Goal: Task Accomplishment & Management: Use online tool/utility

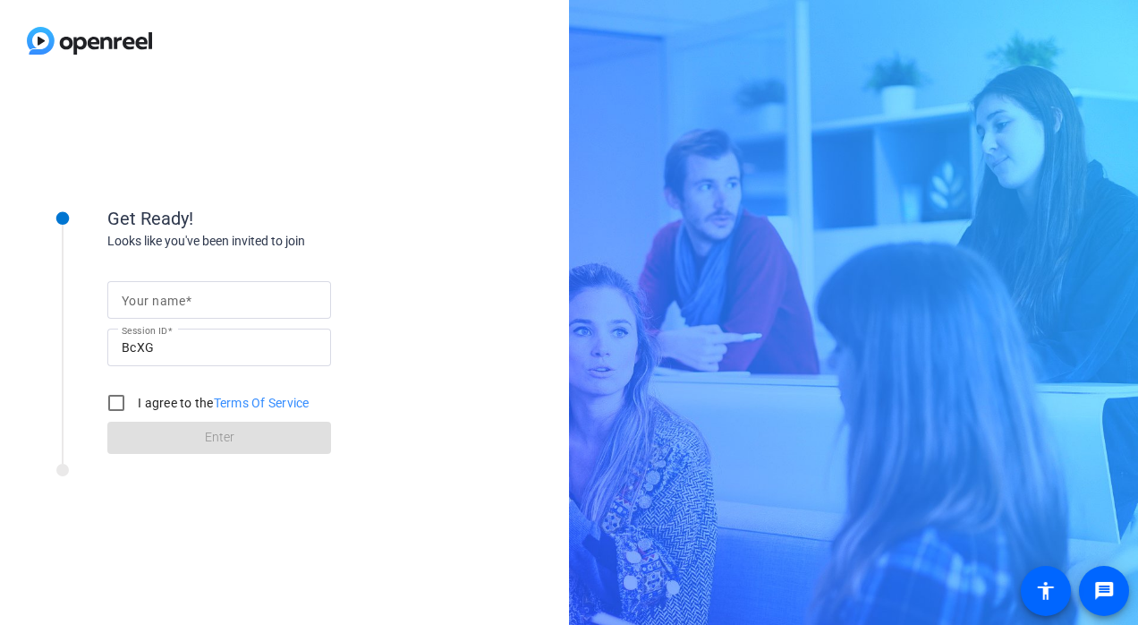
click at [247, 301] on input "Your name" at bounding box center [219, 299] width 195 height 21
type input "[PERSON_NAME]"
click at [116, 394] on input "I agree to the Terms Of Service" at bounding box center [116, 403] width 36 height 36
checkbox input "true"
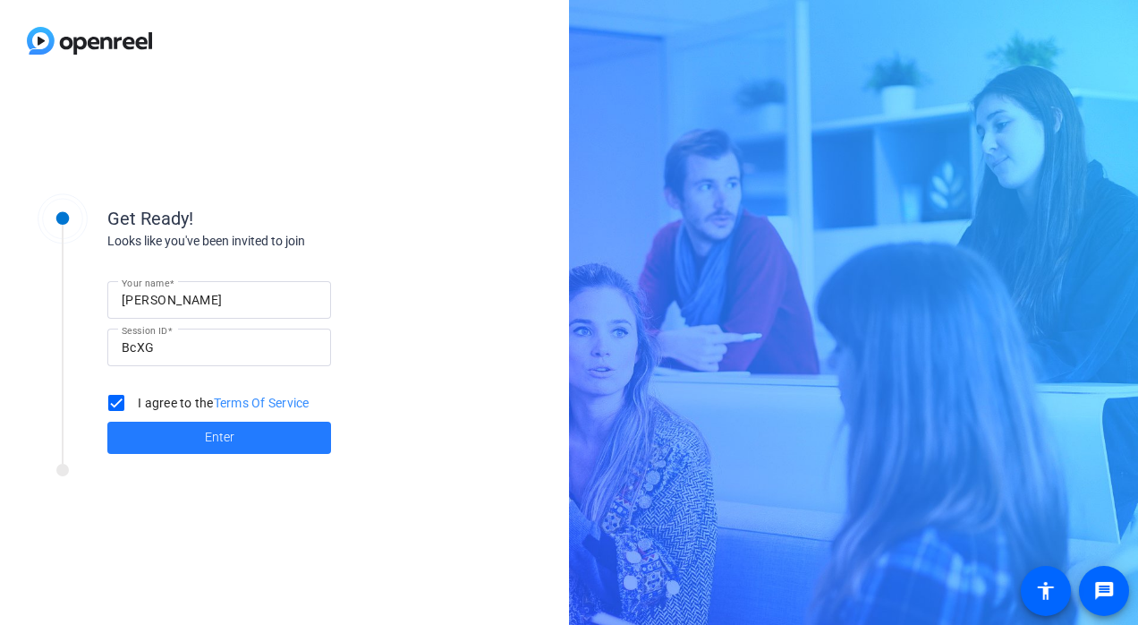
click at [156, 428] on span at bounding box center [219, 437] width 224 height 43
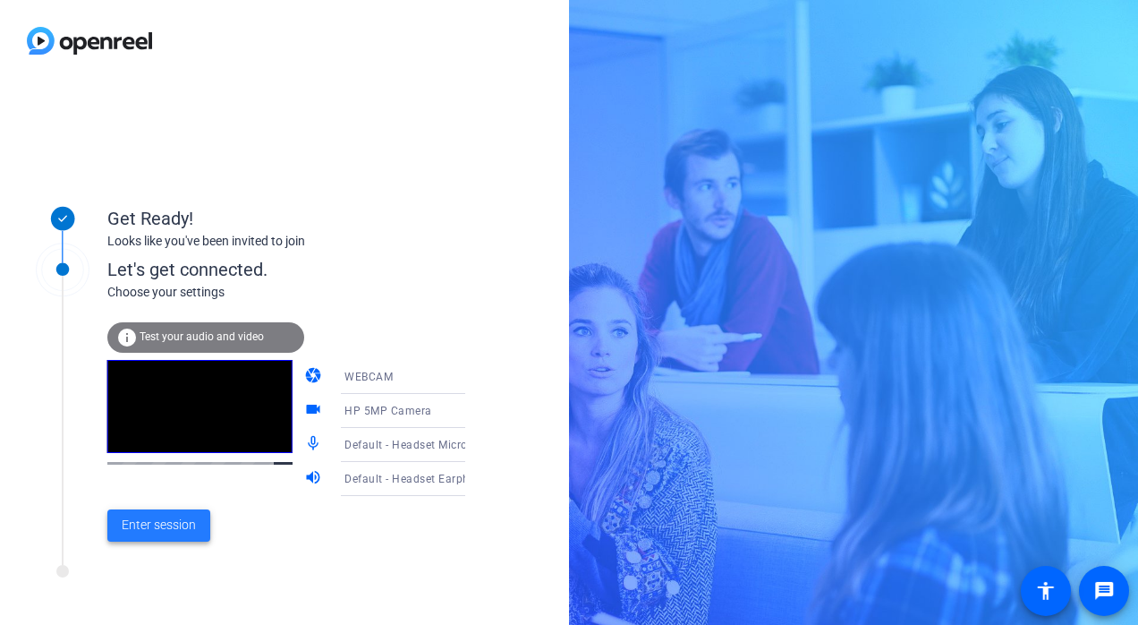
click at [156, 524] on span "Enter session" at bounding box center [159, 524] width 74 height 19
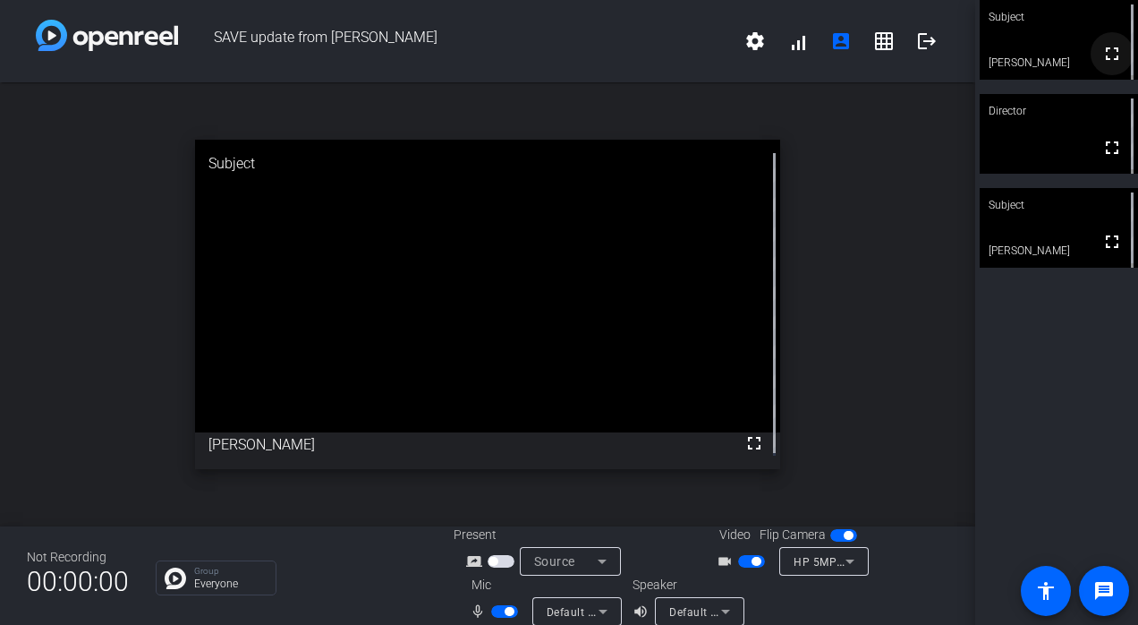
click at [1105, 58] on mat-icon "fullscreen" at bounding box center [1112, 53] width 21 height 21
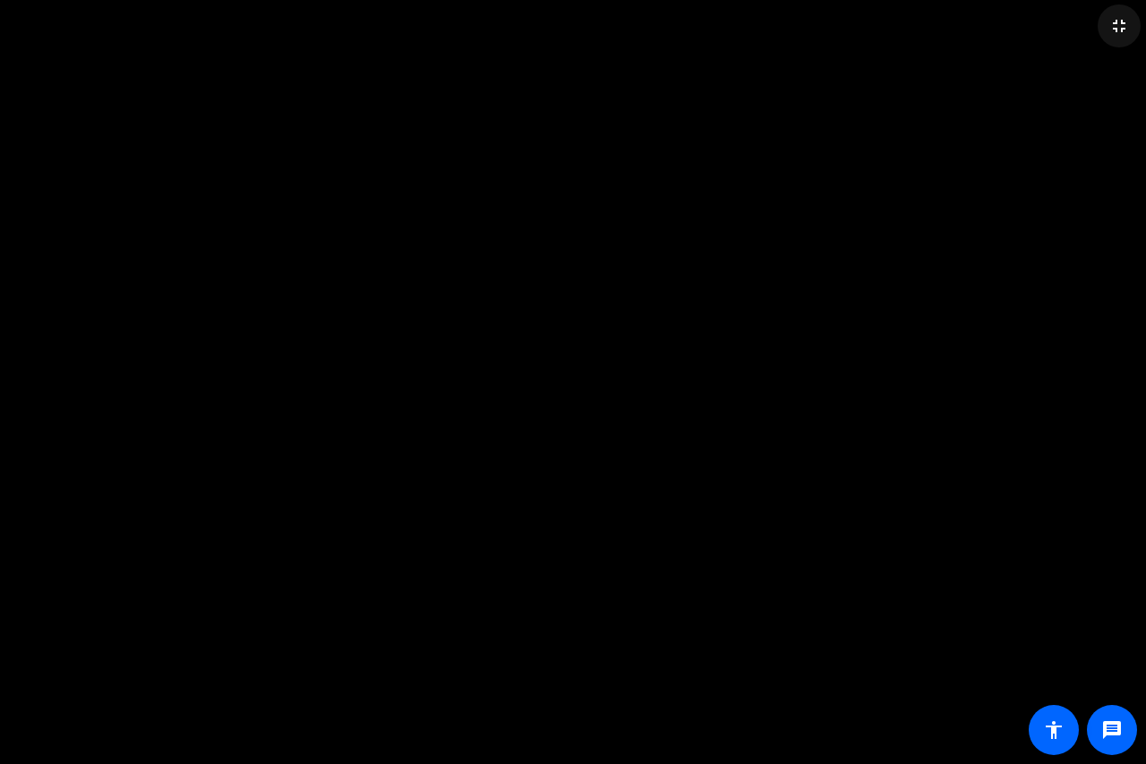
click at [1120, 22] on mat-icon "fullscreen_exit" at bounding box center [1118, 25] width 21 height 21
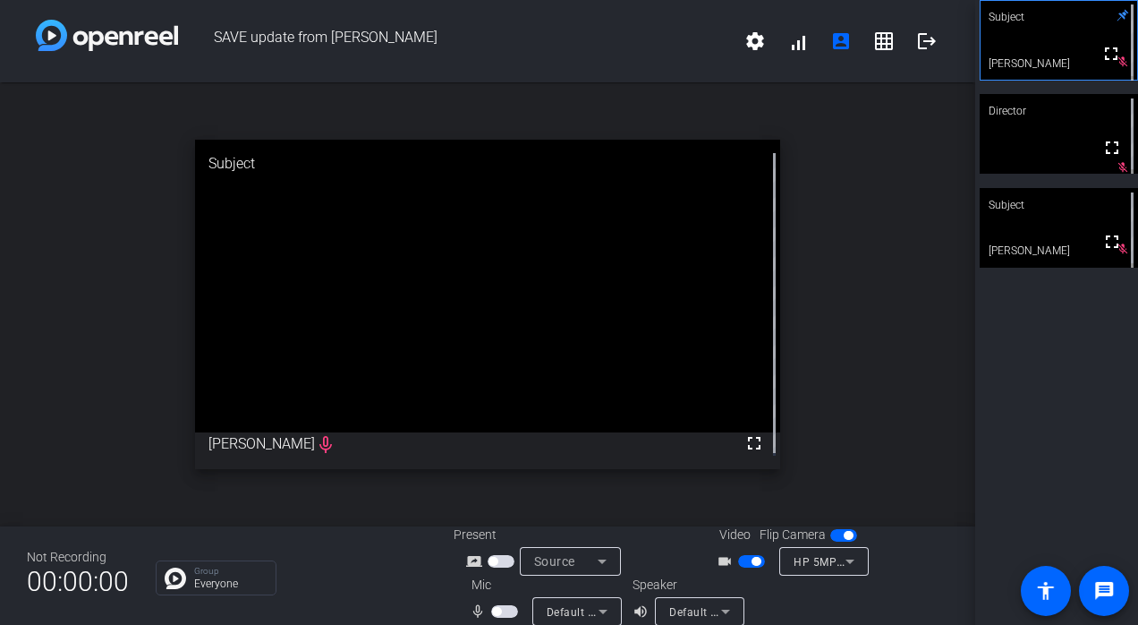
click at [830, 536] on span "button" at bounding box center [843, 535] width 27 height 13
click at [845, 533] on span "button" at bounding box center [843, 535] width 27 height 13
click at [738, 561] on span "button" at bounding box center [751, 561] width 27 height 13
